Goal: Task Accomplishment & Management: Use online tool/utility

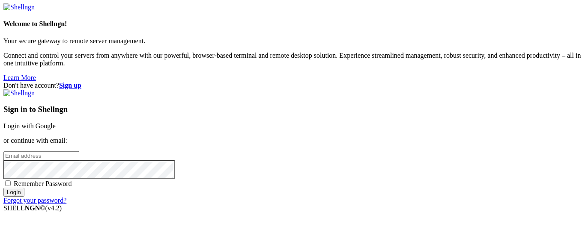
click at [56, 123] on link "Login with Google" at bounding box center [29, 126] width 52 height 7
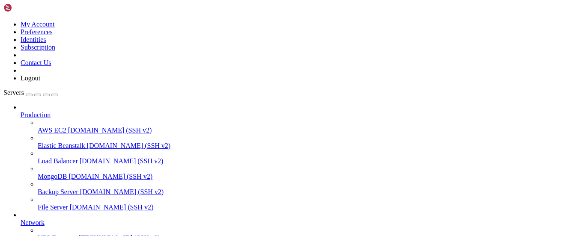
scroll to position [42, 0]
click at [42, 235] on span "VPS Expreess" at bounding box center [57, 238] width 39 height 7
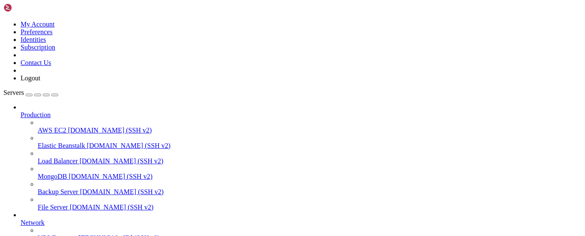
copy span "20fa1cd404ba"
